Goal: Information Seeking & Learning: Understand process/instructions

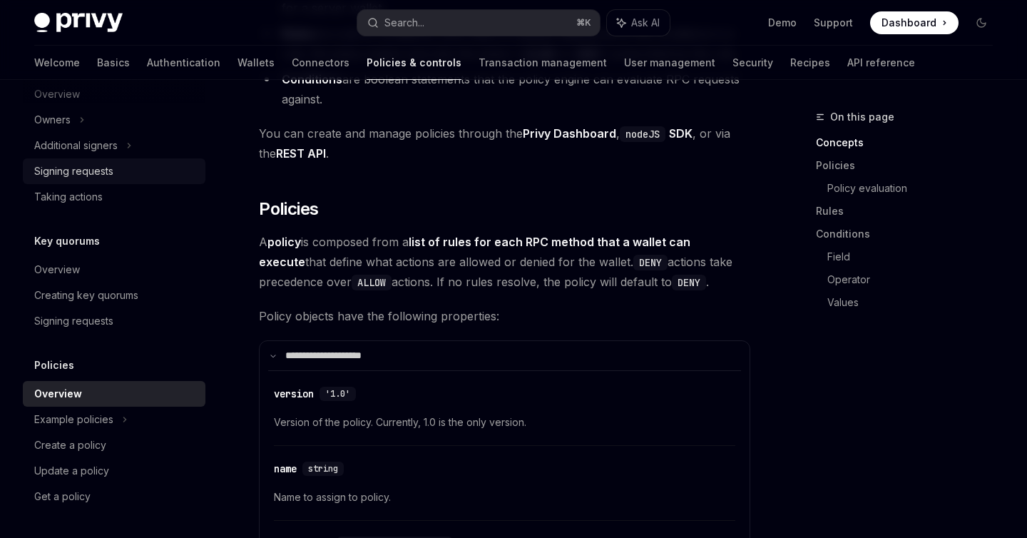
scroll to position [1027, 0]
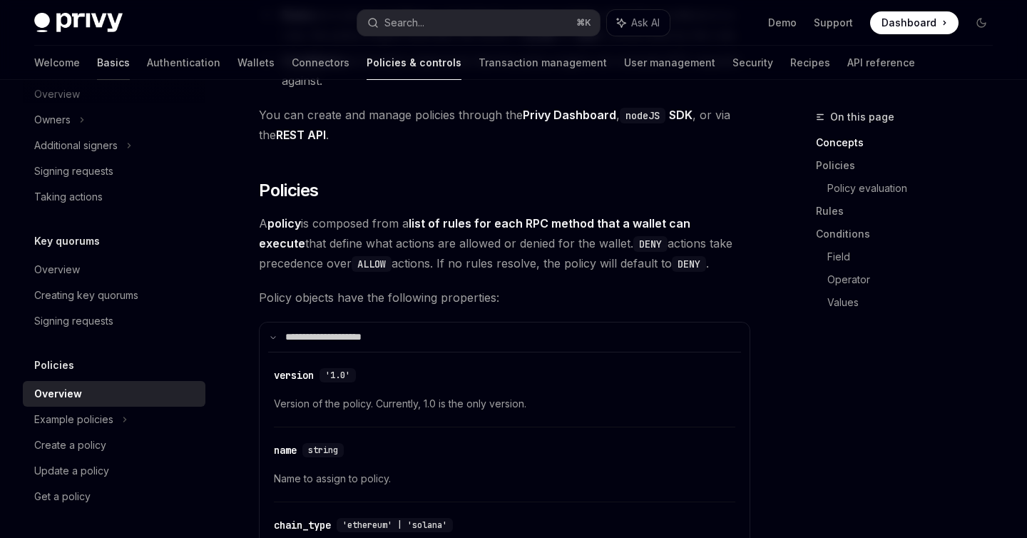
click at [97, 61] on link "Basics" at bounding box center [113, 63] width 33 height 34
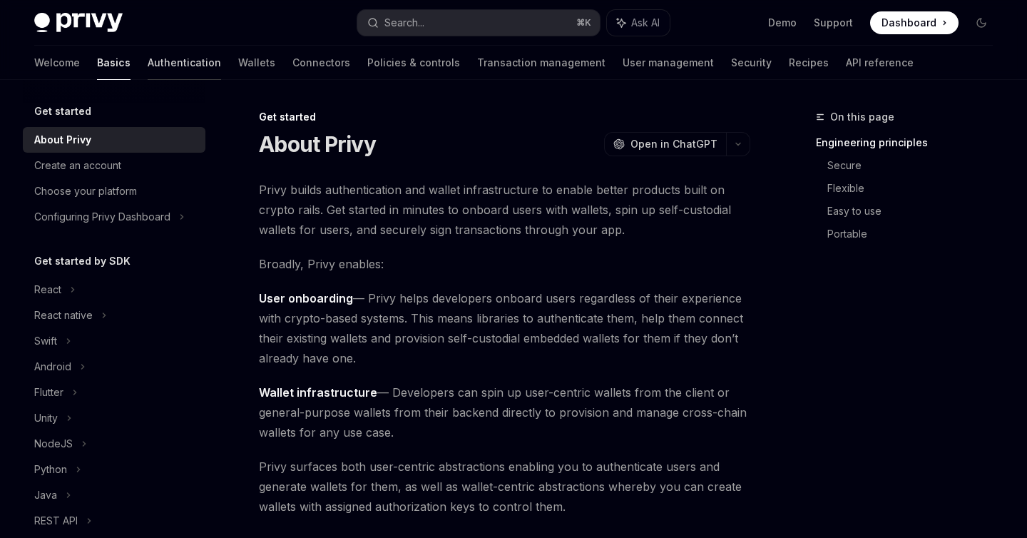
click at [148, 67] on link "Authentication" at bounding box center [184, 63] width 73 height 34
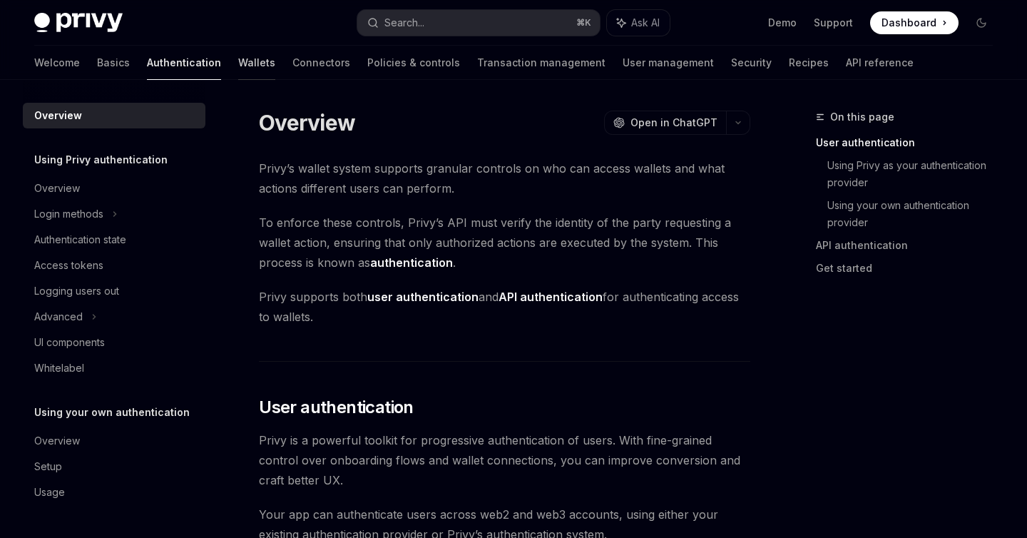
click at [238, 65] on link "Wallets" at bounding box center [256, 63] width 37 height 34
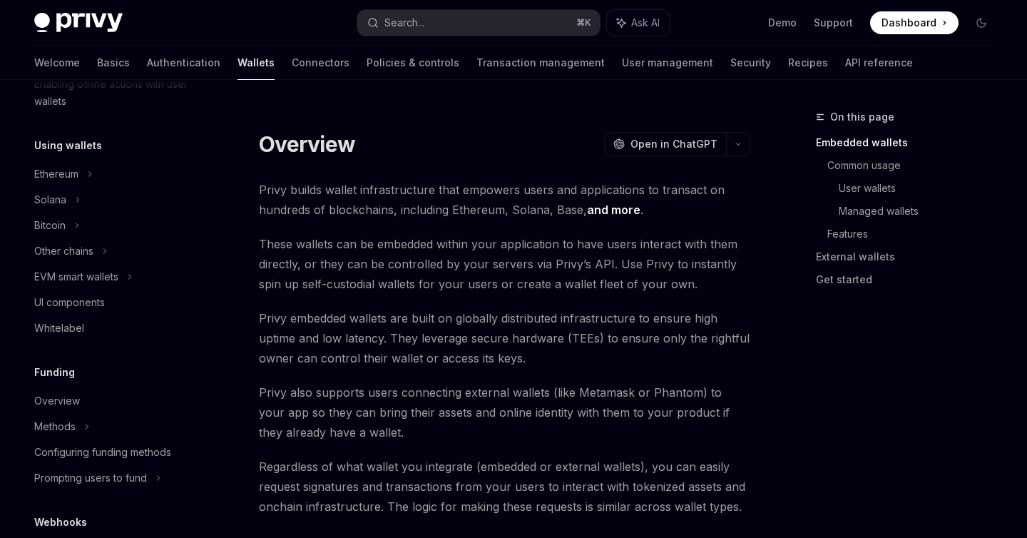
scroll to position [589, 0]
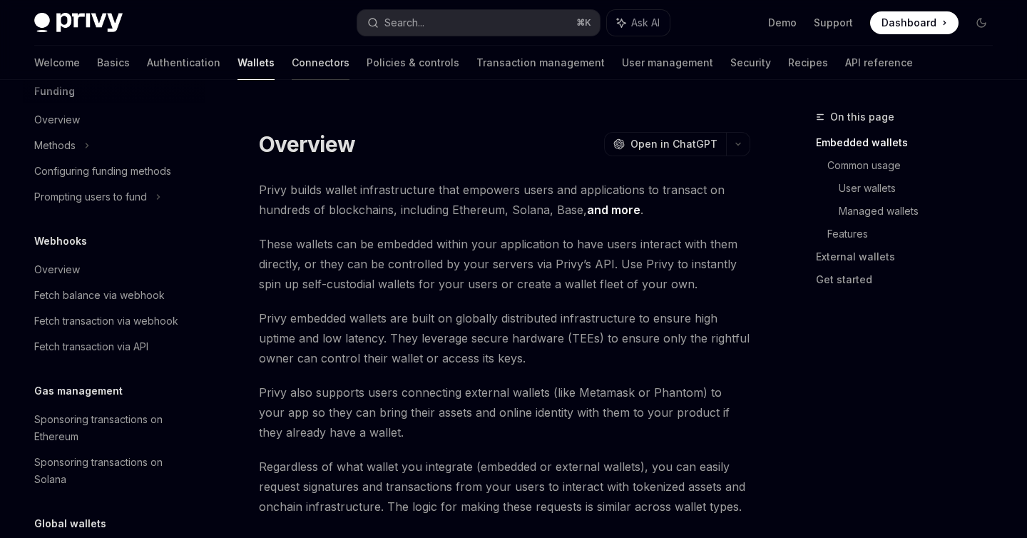
click at [292, 66] on link "Connectors" at bounding box center [321, 63] width 58 height 34
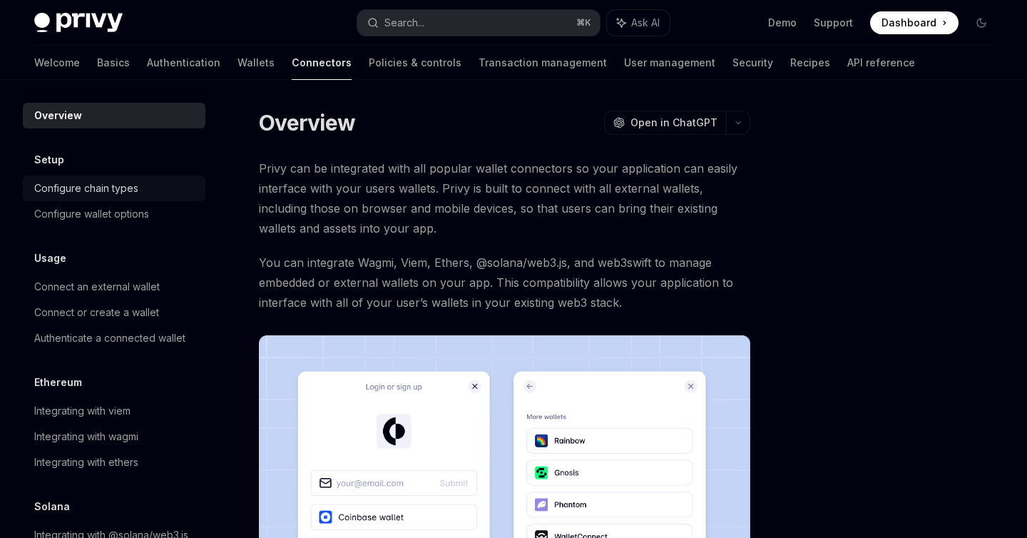
scroll to position [39, 0]
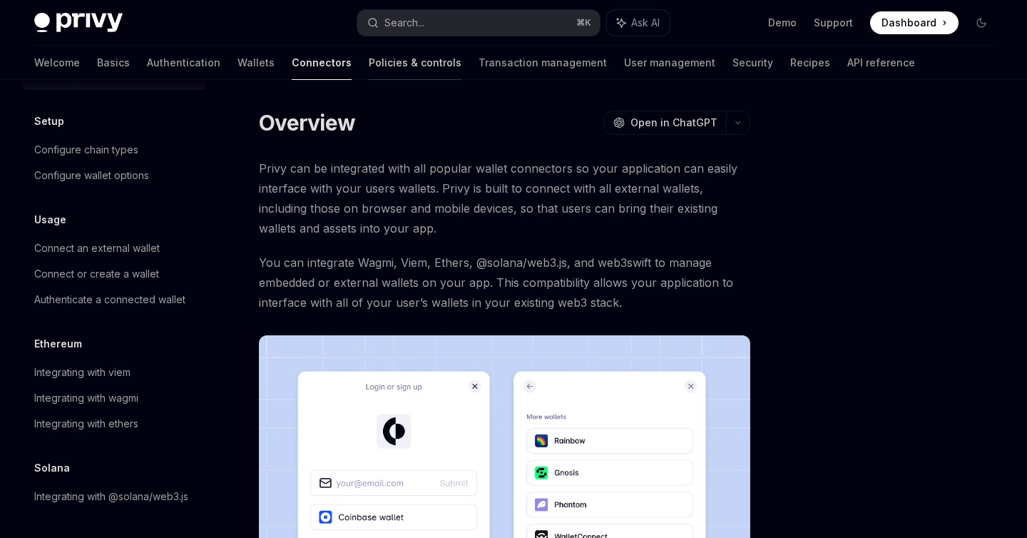
click at [369, 69] on link "Policies & controls" at bounding box center [415, 63] width 93 height 34
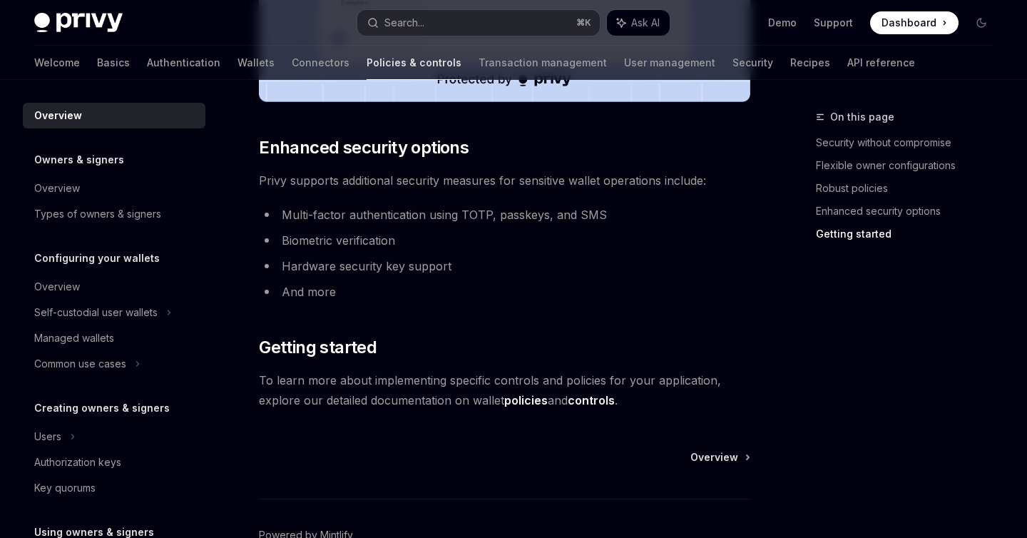
scroll to position [1236, 0]
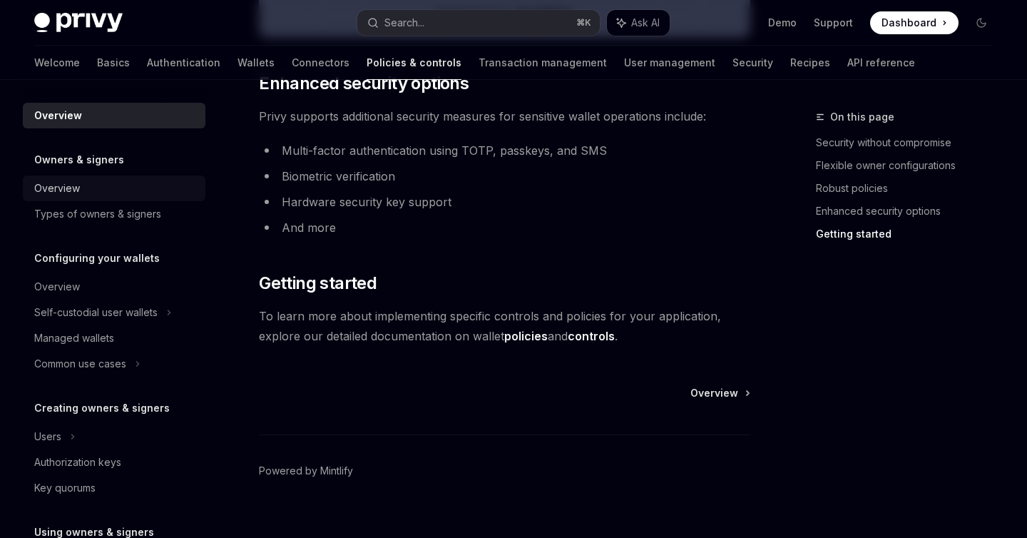
click at [91, 186] on div "Overview" at bounding box center [115, 188] width 163 height 17
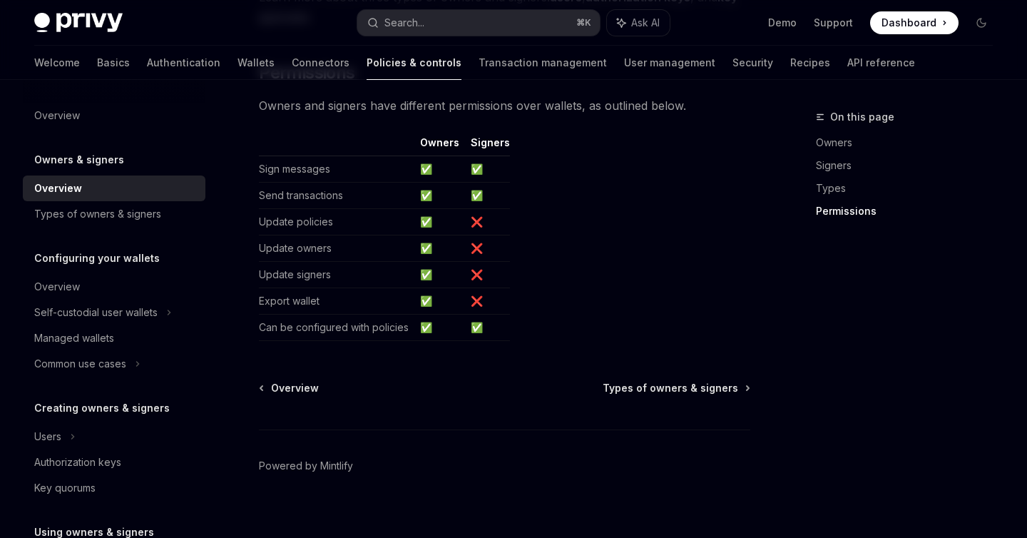
scroll to position [1266, 0]
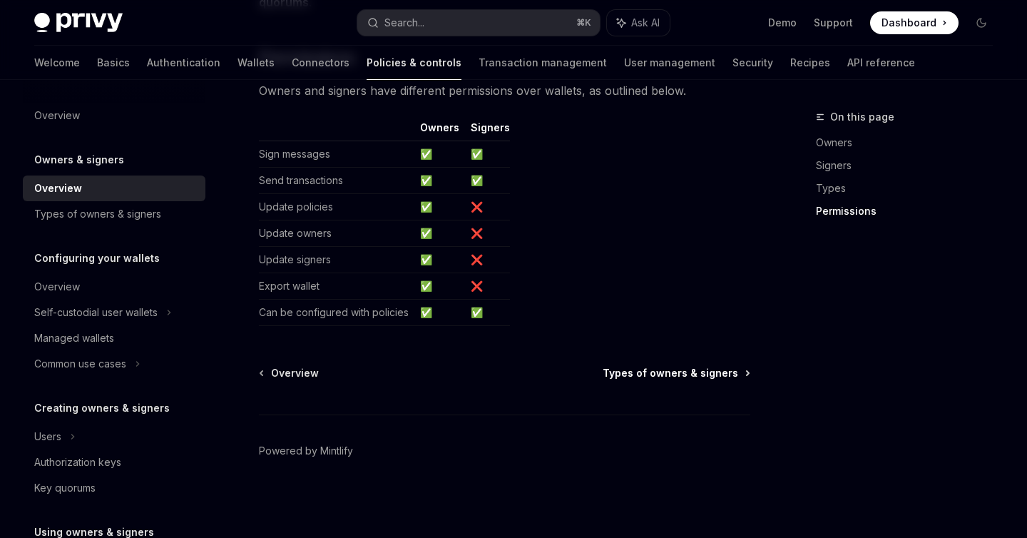
click at [676, 372] on span "Types of owners & signers" at bounding box center [671, 373] width 136 height 14
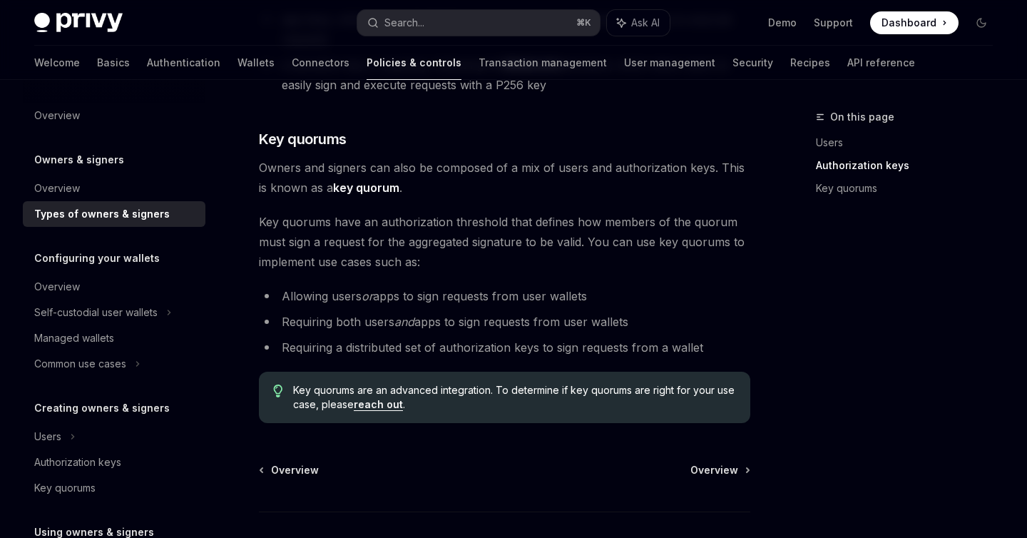
scroll to position [588, 0]
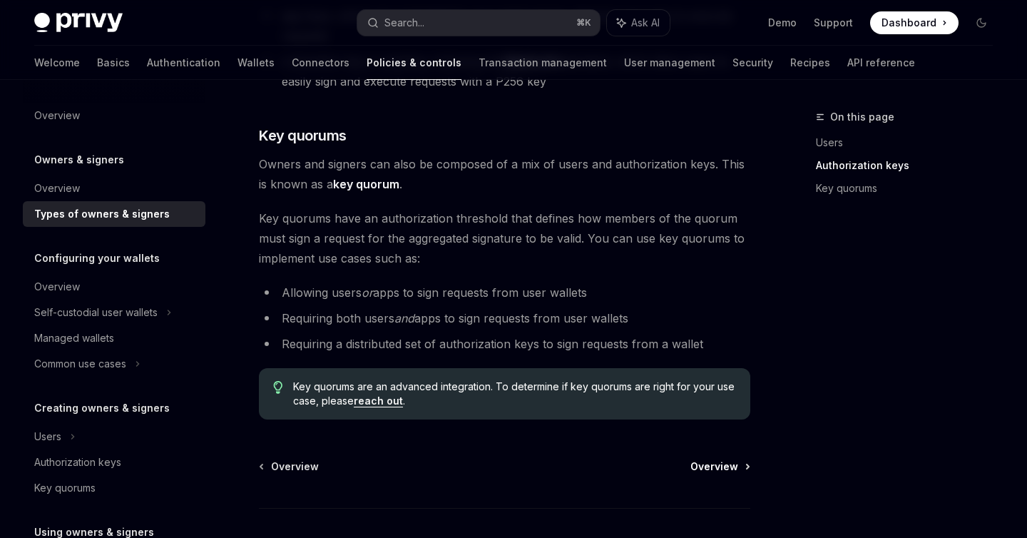
click at [708, 471] on span "Overview" at bounding box center [714, 466] width 48 height 14
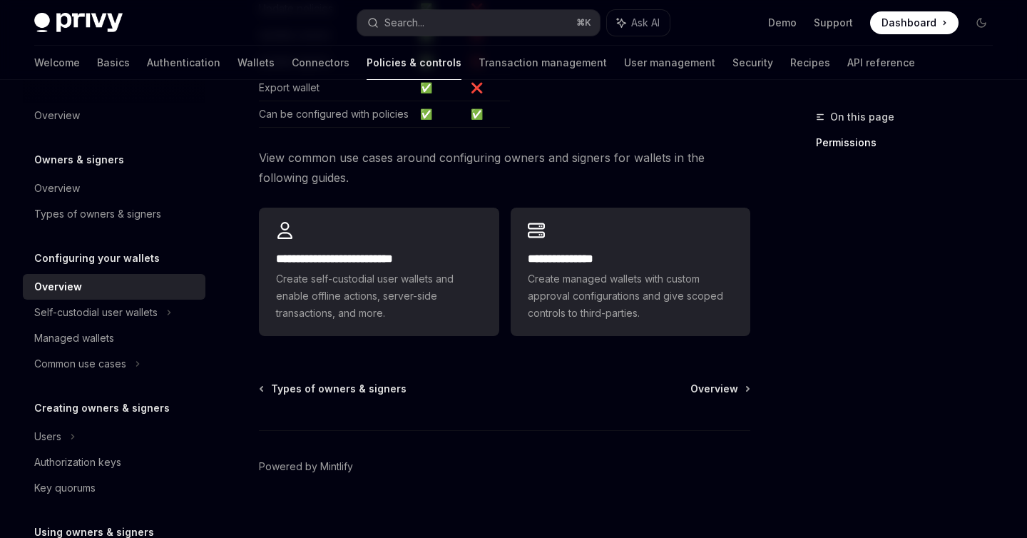
scroll to position [428, 0]
click at [708, 389] on span "Overview" at bounding box center [714, 386] width 48 height 14
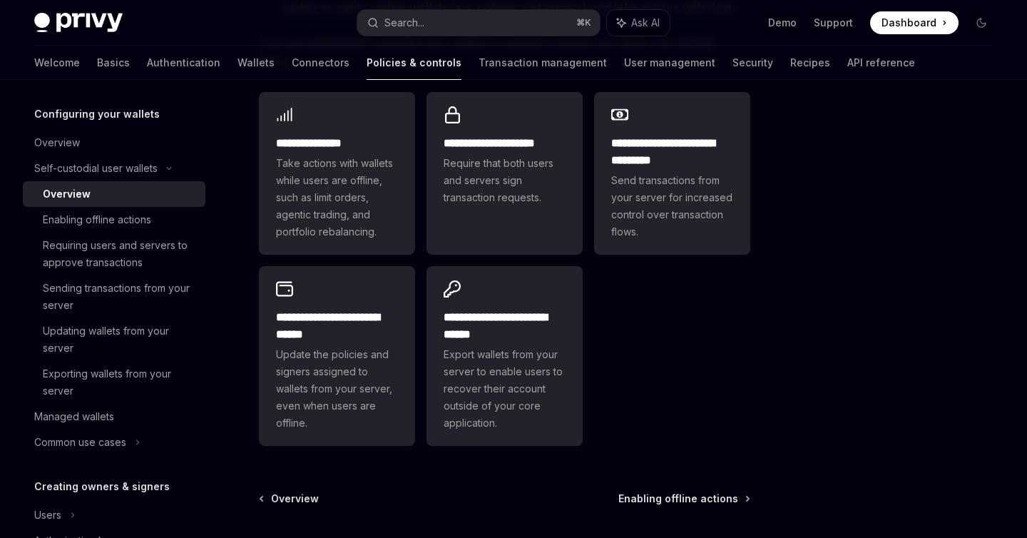
scroll to position [343, 0]
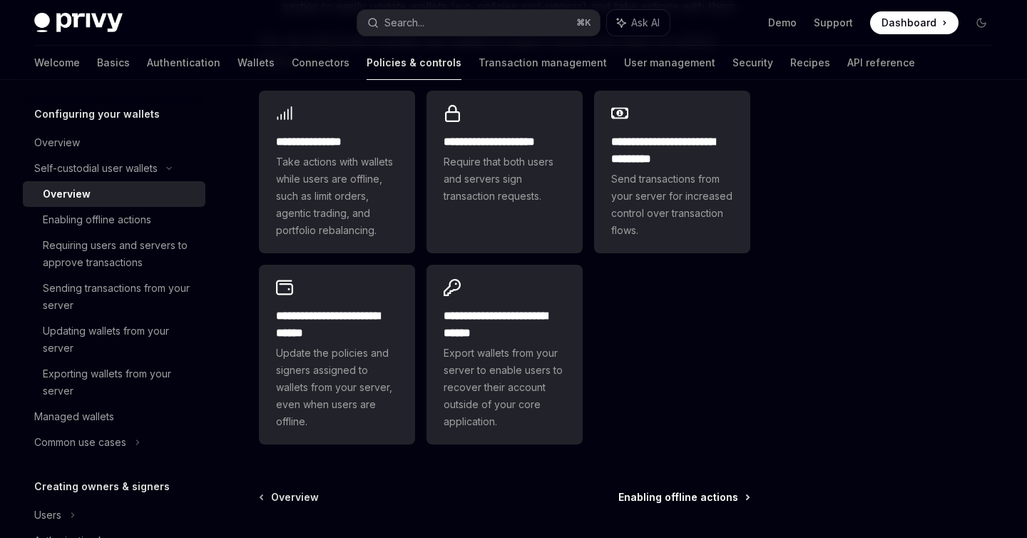
click at [693, 490] on span "Enabling offline actions" at bounding box center [678, 497] width 120 height 14
type textarea "*"
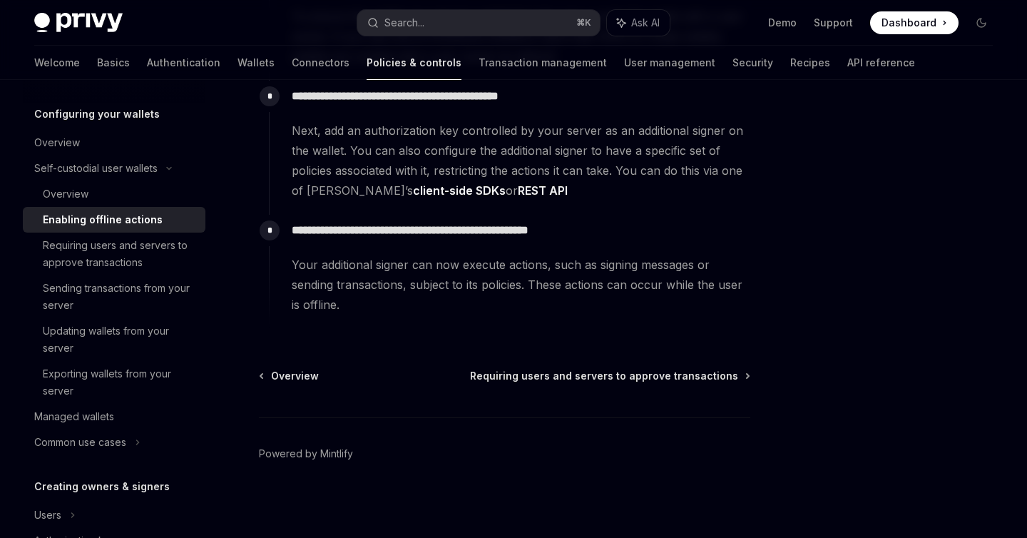
scroll to position [339, 0]
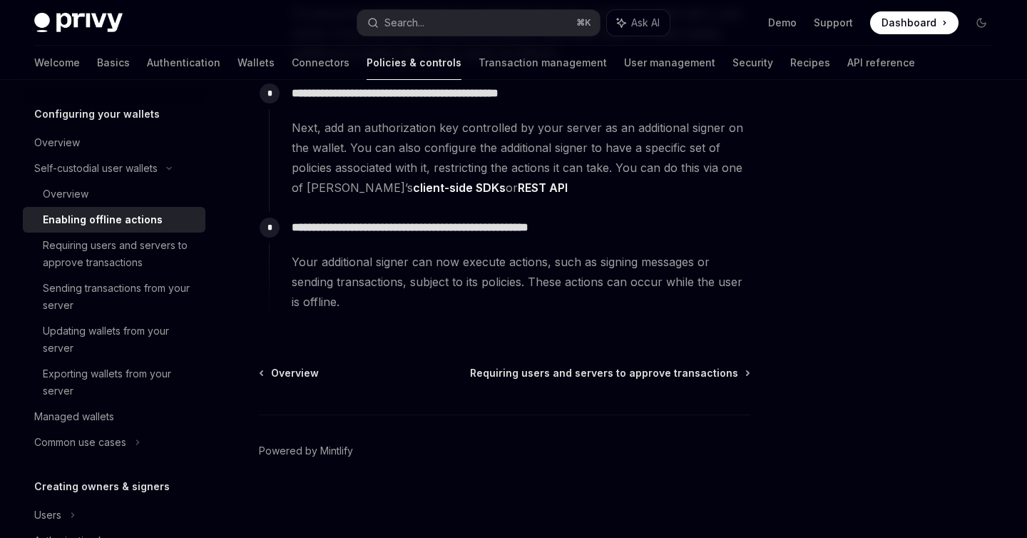
click at [912, 19] on span "Dashboard" at bounding box center [909, 23] width 55 height 14
